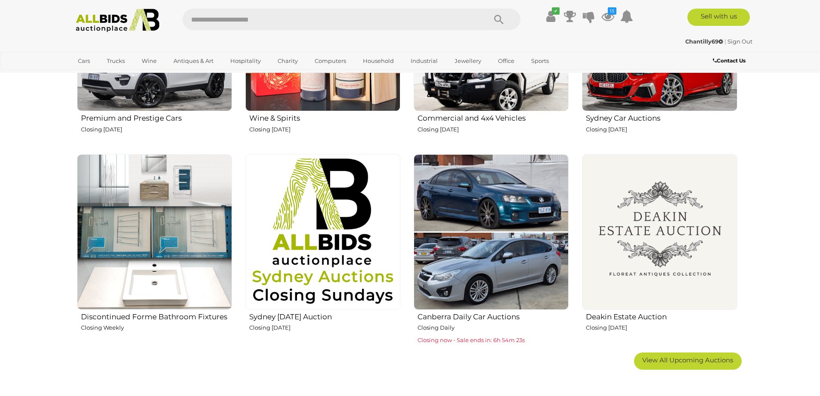
scroll to position [426, 0]
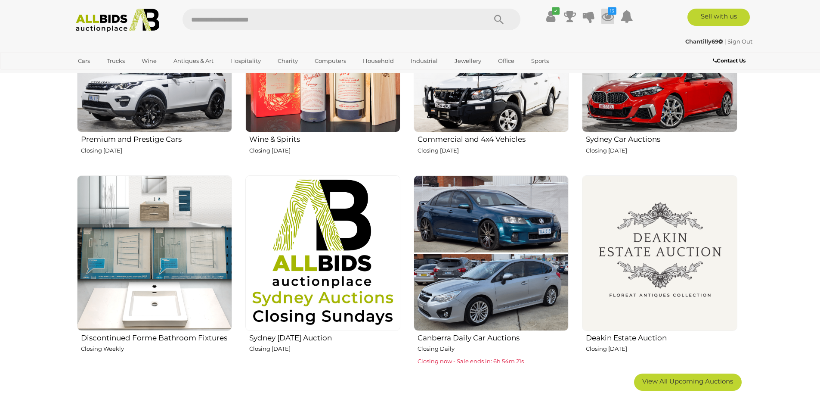
click at [608, 15] on icon at bounding box center [608, 17] width 13 height 16
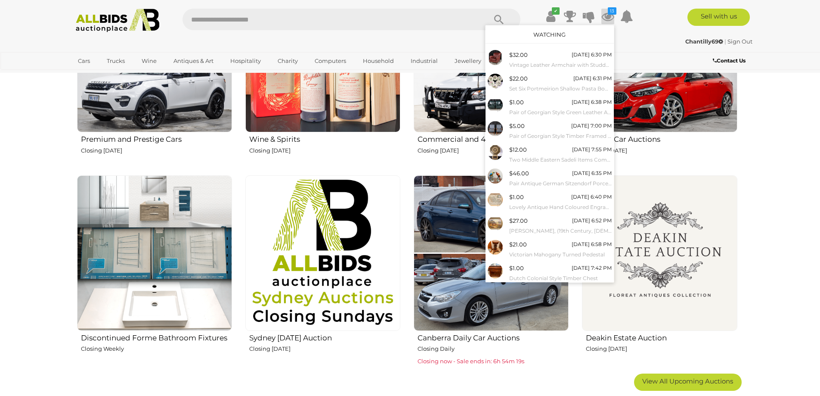
click at [543, 34] on link "Watching" at bounding box center [550, 34] width 32 height 7
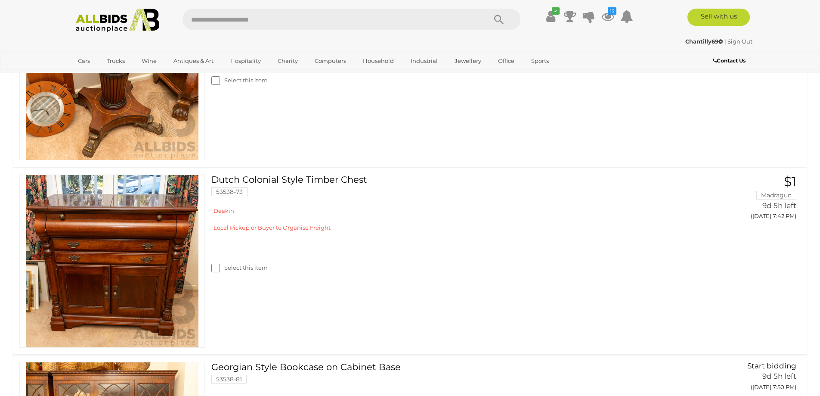
scroll to position [1784, 0]
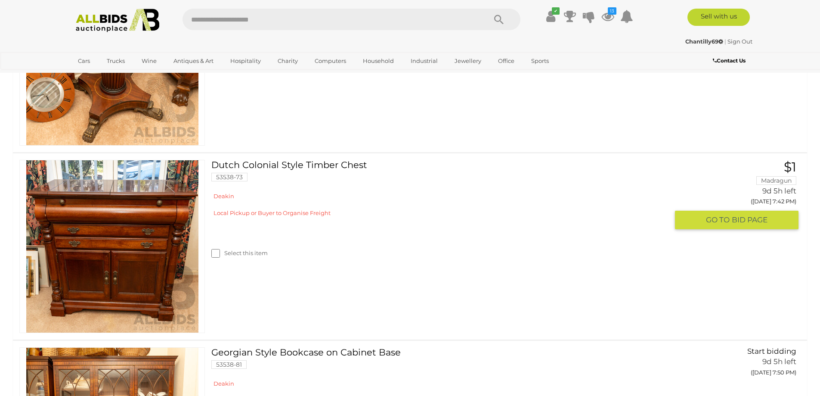
click at [123, 254] on img at bounding box center [112, 246] width 172 height 172
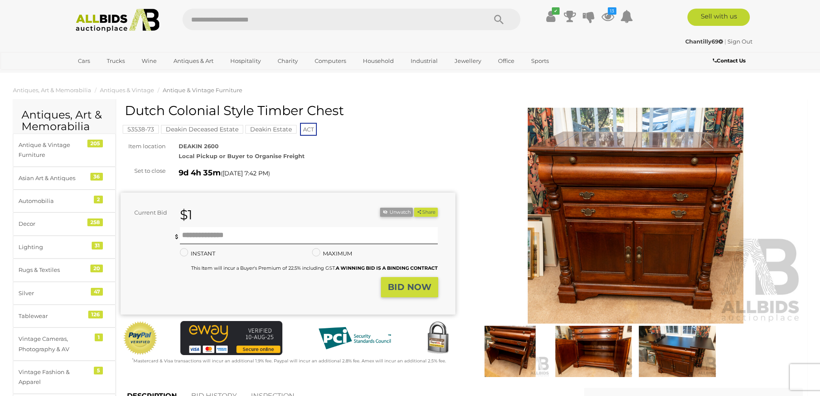
click at [607, 336] on img at bounding box center [593, 351] width 79 height 51
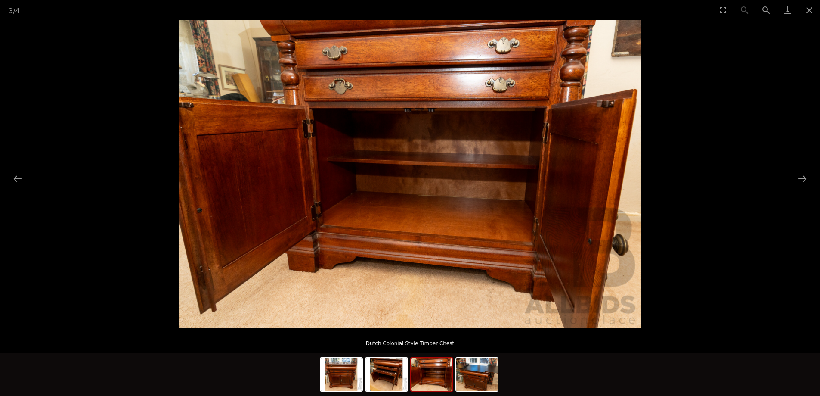
click at [611, 78] on img at bounding box center [410, 174] width 462 height 308
click at [705, 86] on picture at bounding box center [410, 174] width 820 height 308
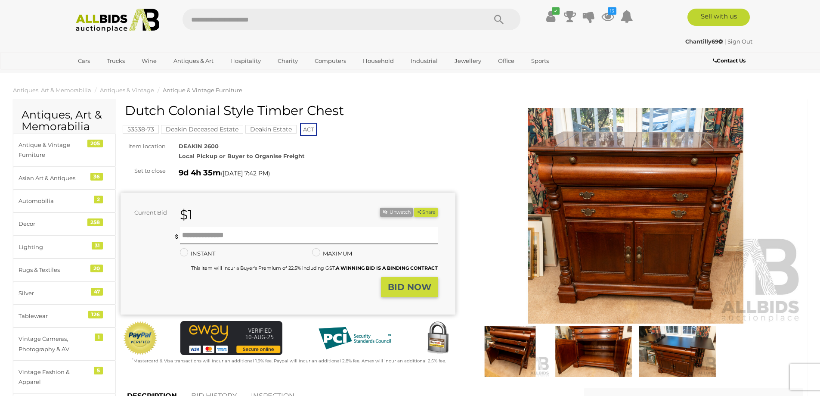
click at [682, 354] on img at bounding box center [677, 351] width 79 height 51
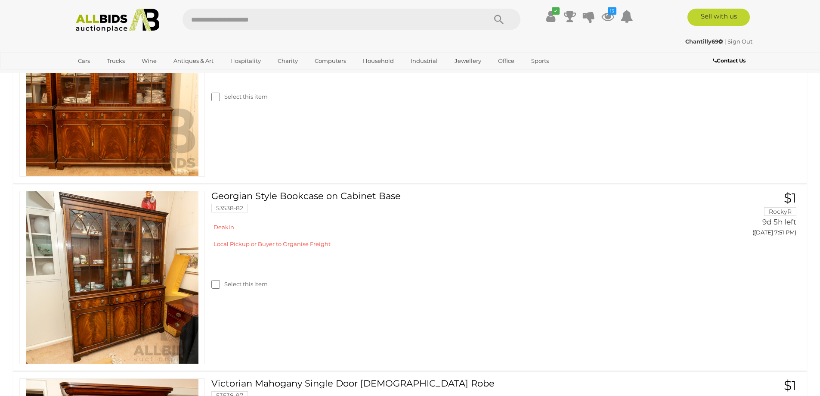
scroll to position [2143, 0]
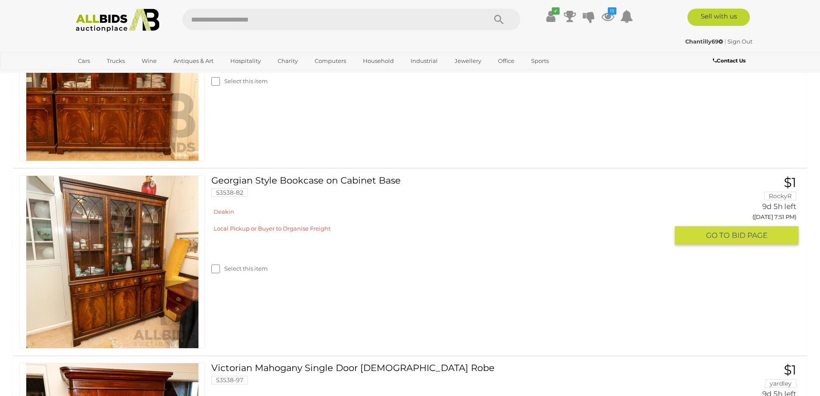
click at [103, 289] on img at bounding box center [112, 262] width 172 height 172
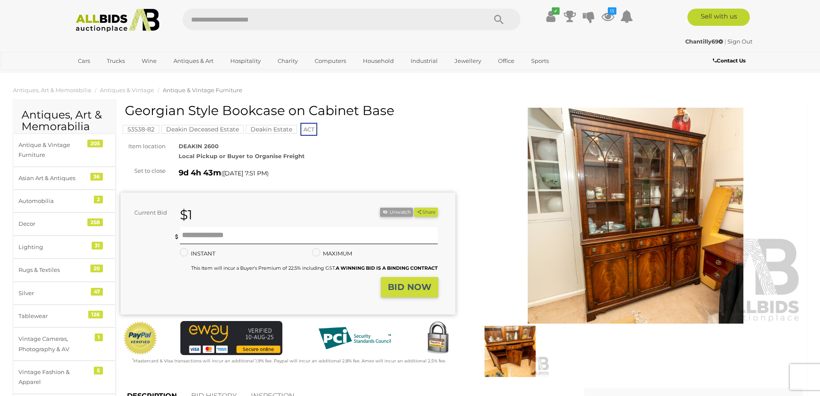
click at [500, 348] on img at bounding box center [510, 351] width 79 height 51
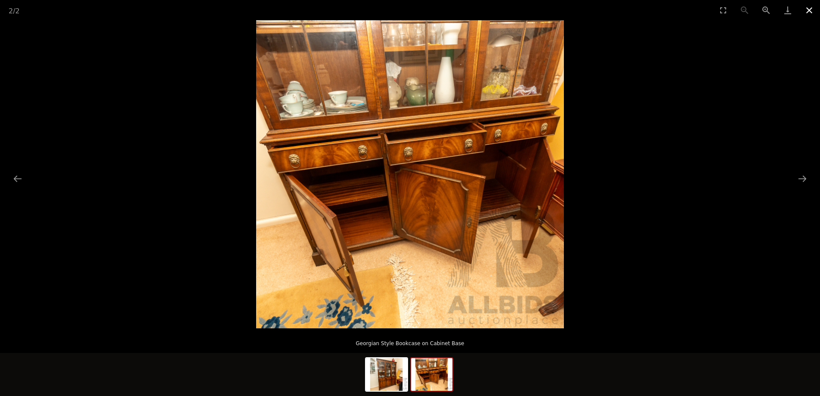
click at [808, 11] on button "Close gallery" at bounding box center [810, 10] width 22 height 20
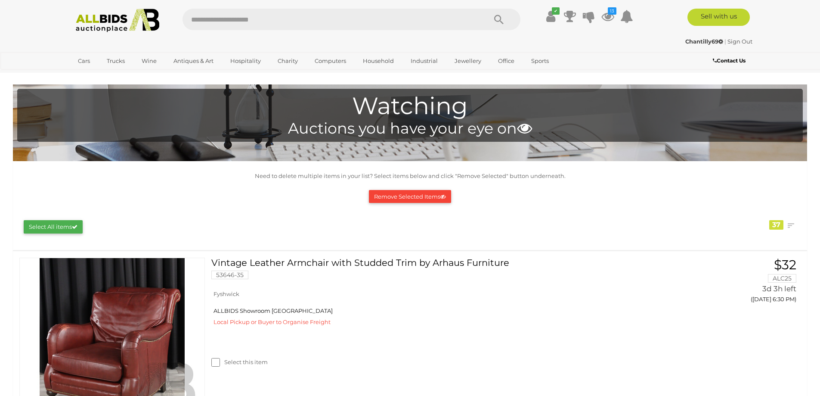
click at [104, 30] on img at bounding box center [117, 21] width 93 height 24
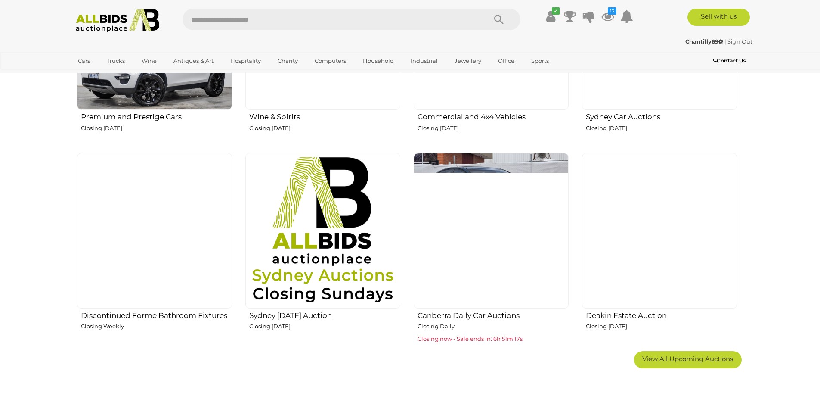
scroll to position [470, 0]
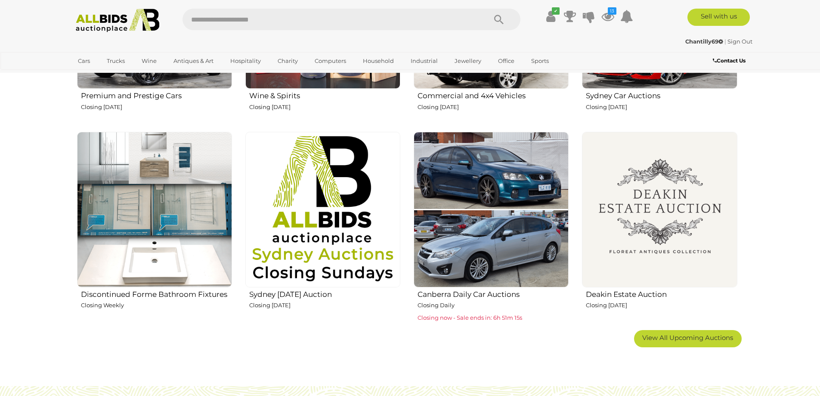
click at [641, 228] on img at bounding box center [659, 209] width 155 height 155
